Goal: Task Accomplishment & Management: Manage account settings

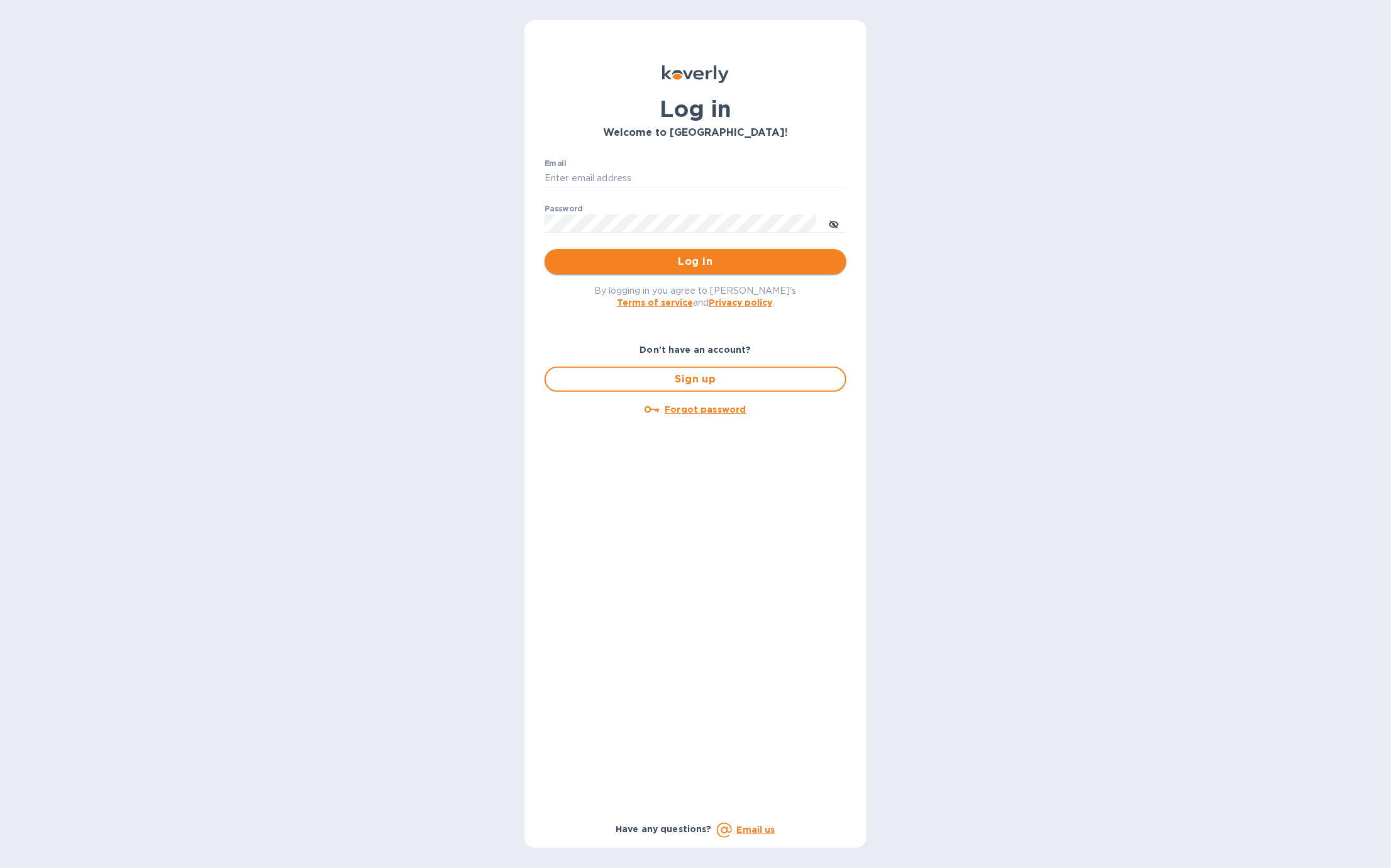
type input "b@[DOMAIN_NAME]"
click at [762, 263] on span "Log in" at bounding box center [696, 262] width 282 height 15
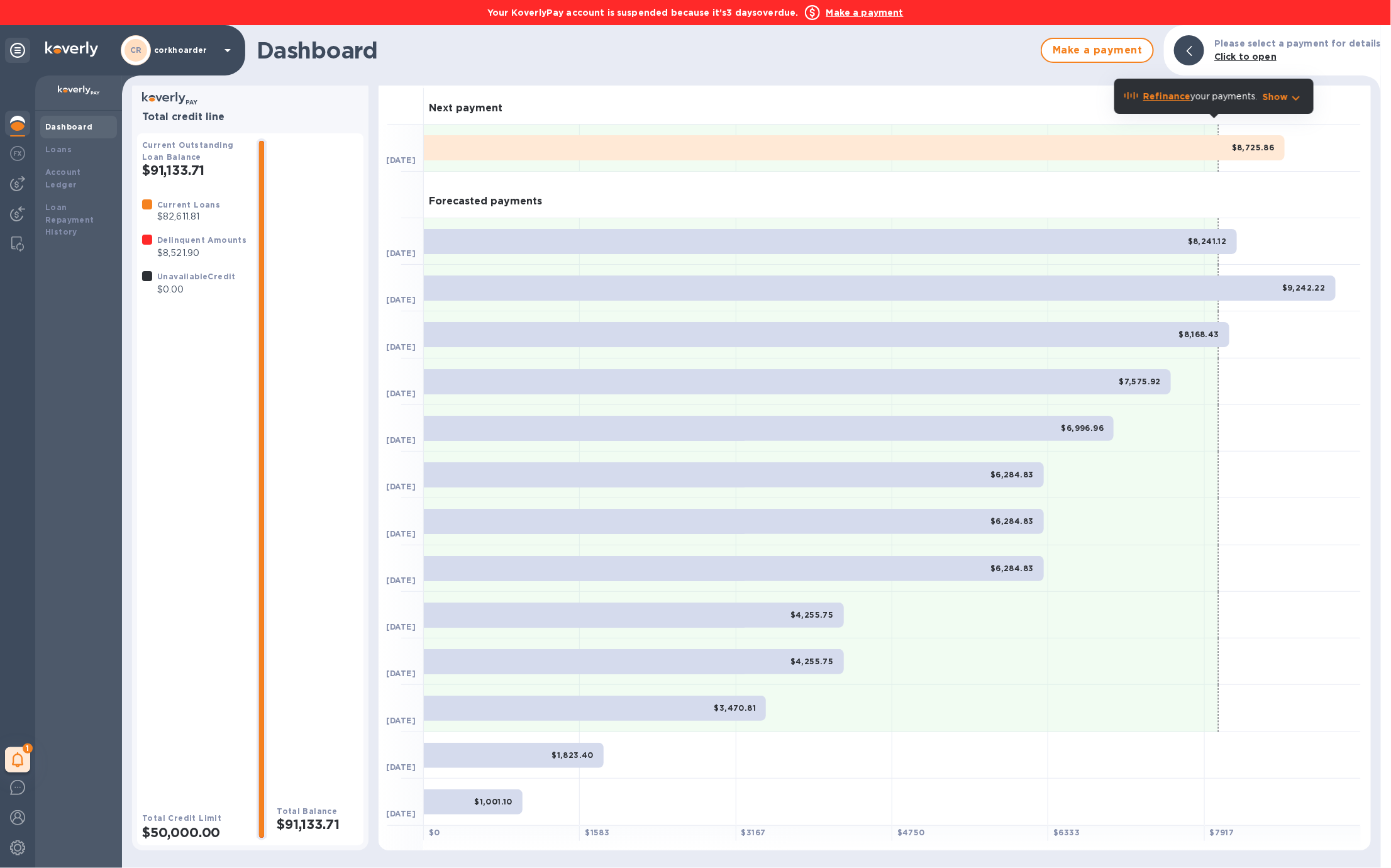
scroll to position [10, 0]
